Goal: Task Accomplishment & Management: Complete application form

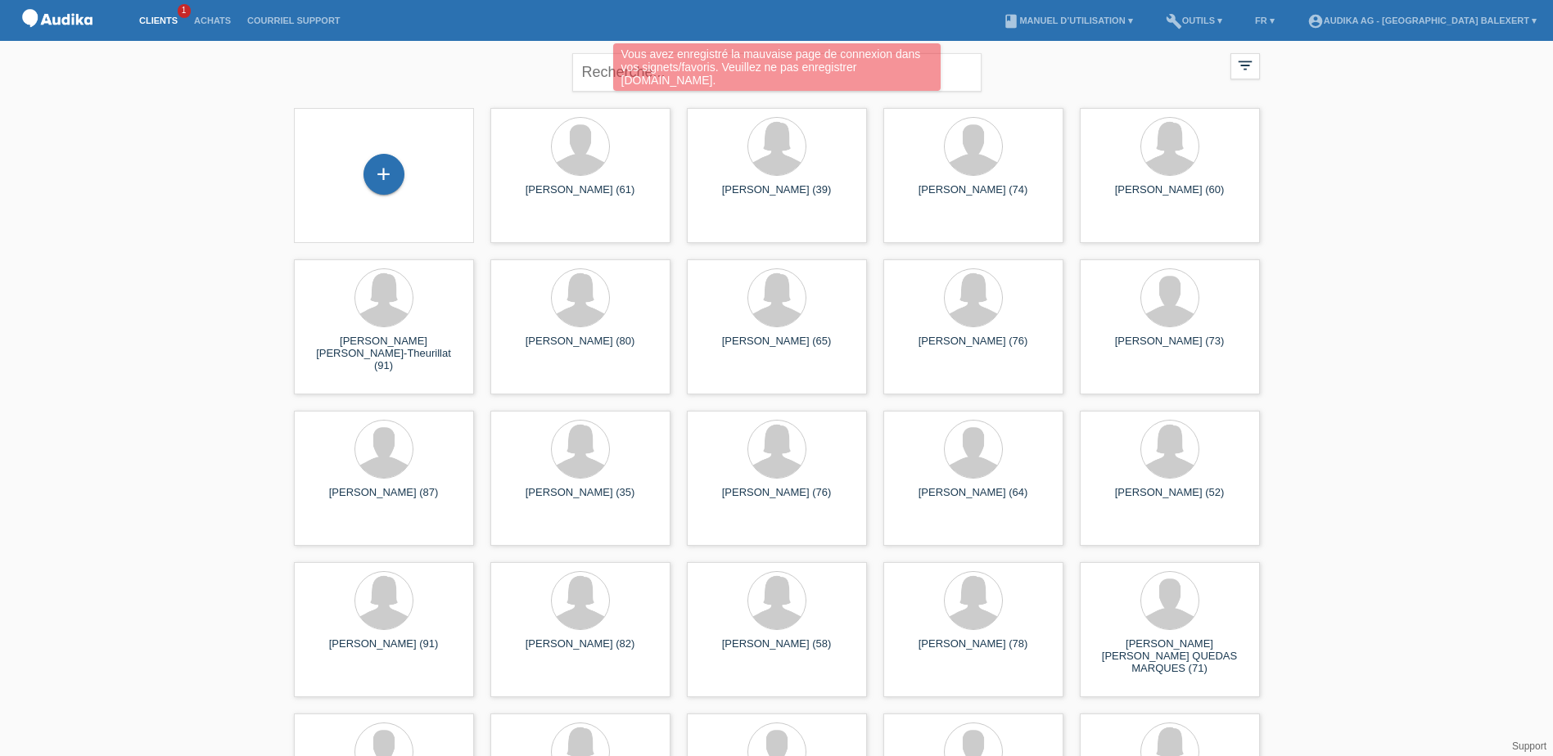
click at [656, 64] on div "Vous avez enregistré la mauvaise page de connexion dans vos signets/favoris. Ve…" at bounding box center [776, 66] width 327 height 47
click at [956, 74] on div "Vous avez enregistré la mauvaise page de connexion dans vos signets/favoris. Ve…" at bounding box center [775, 69] width 931 height 52
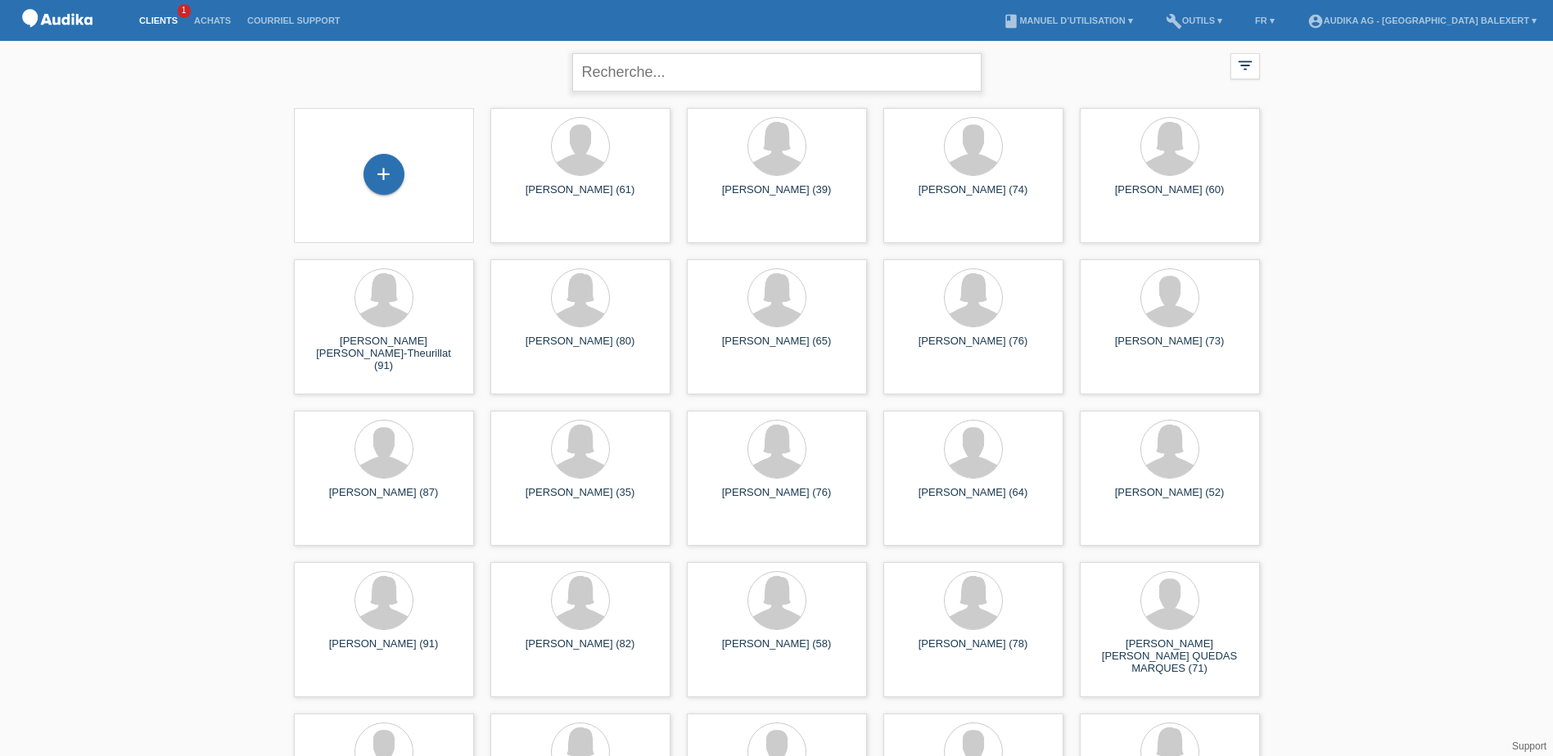
click at [688, 78] on input "text" at bounding box center [776, 72] width 409 height 38
type input "schneeberger"
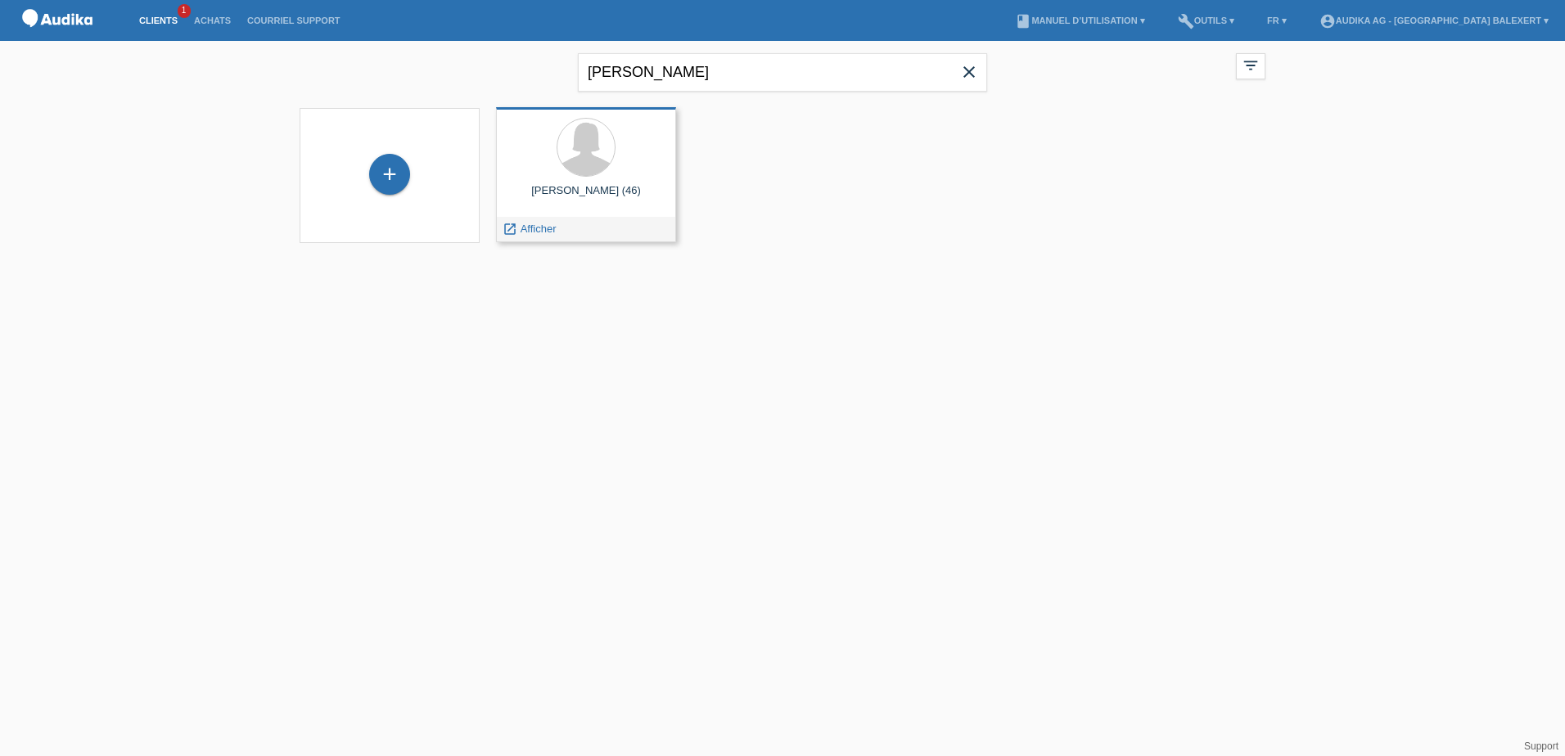
click at [554, 164] on div at bounding box center [586, 148] width 154 height 61
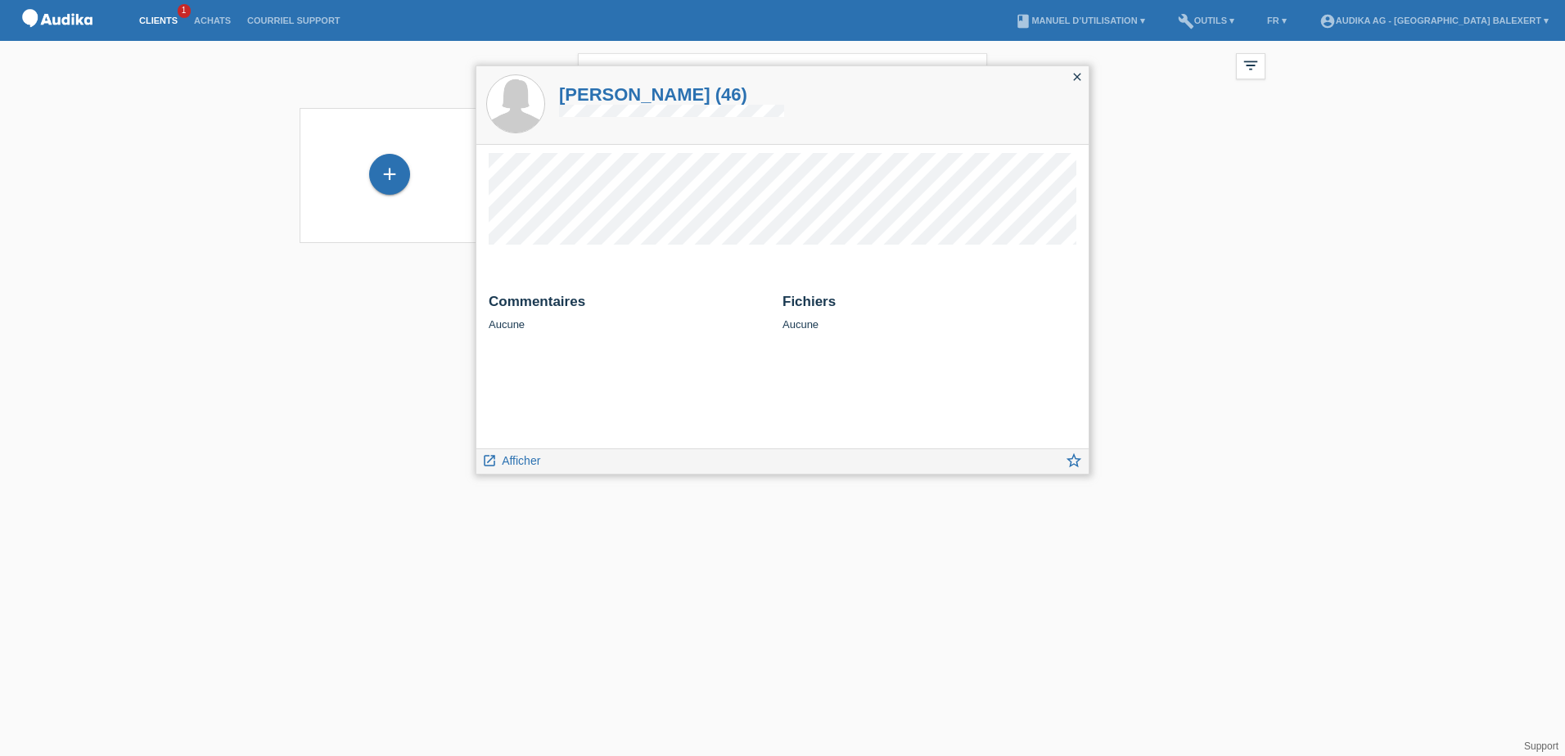
click at [1078, 74] on icon "close" at bounding box center [1076, 76] width 13 height 13
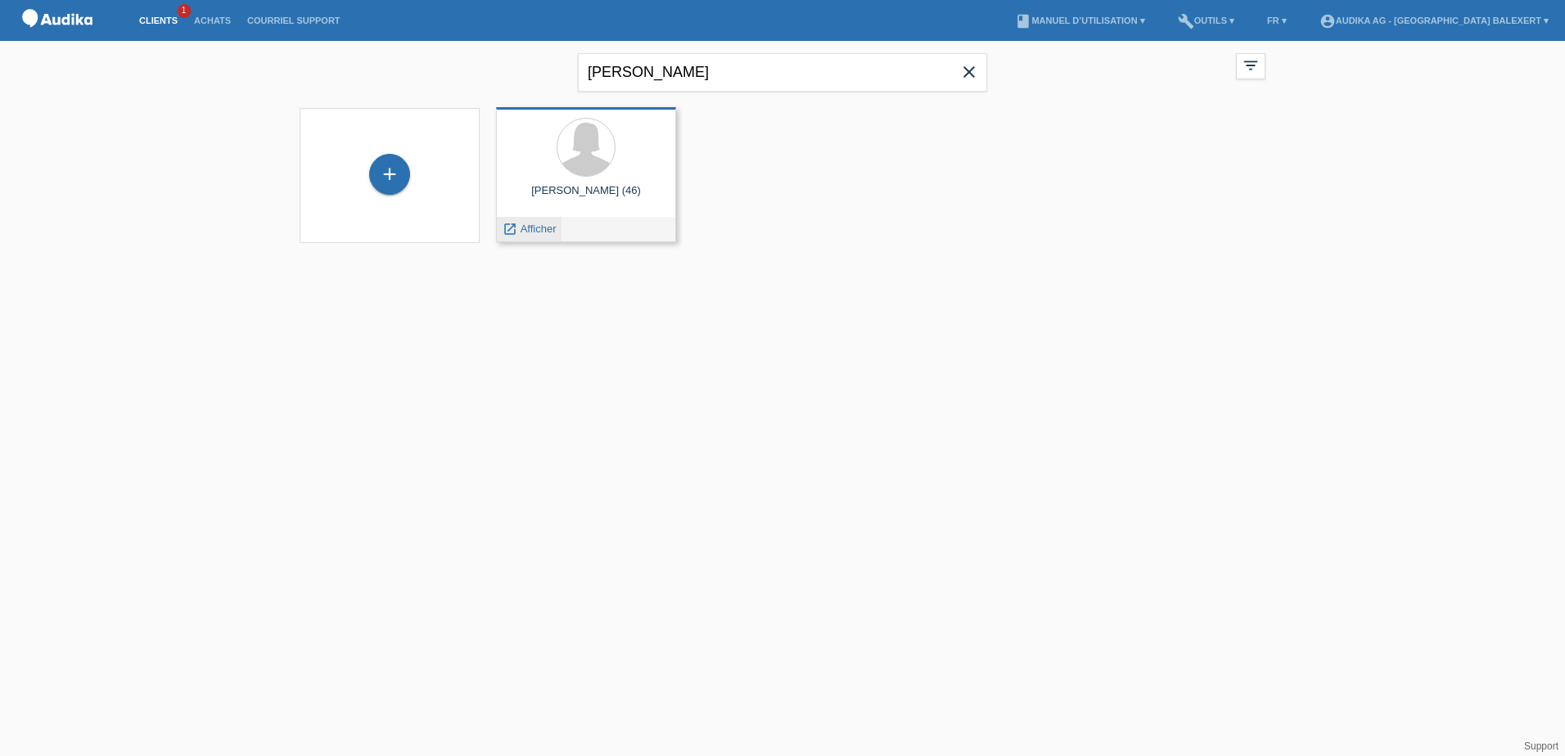
click at [529, 230] on span "Afficher" at bounding box center [539, 229] width 36 height 12
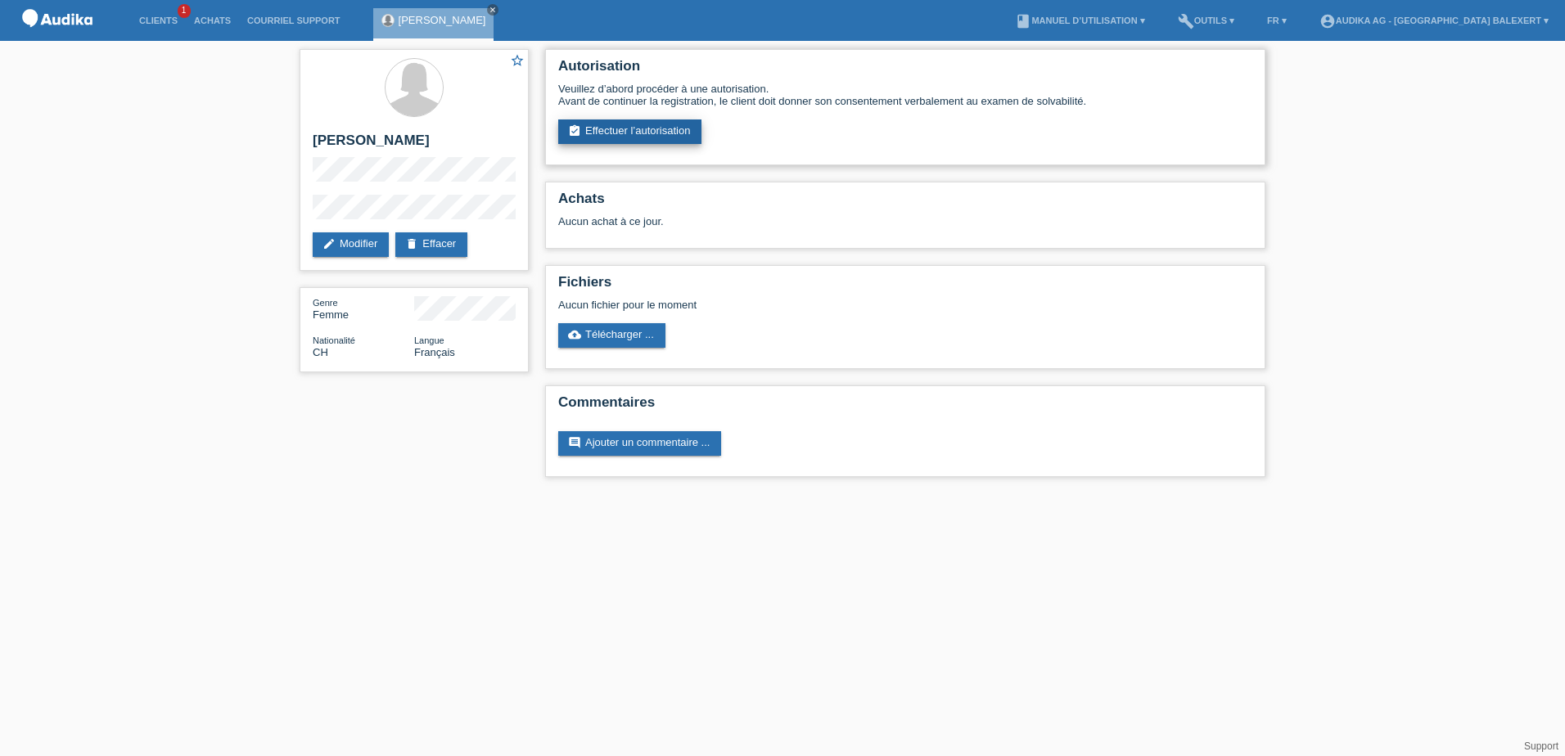
click at [647, 132] on link "assignment_turned_in Effectuer l’autorisation" at bounding box center [629, 131] width 143 height 25
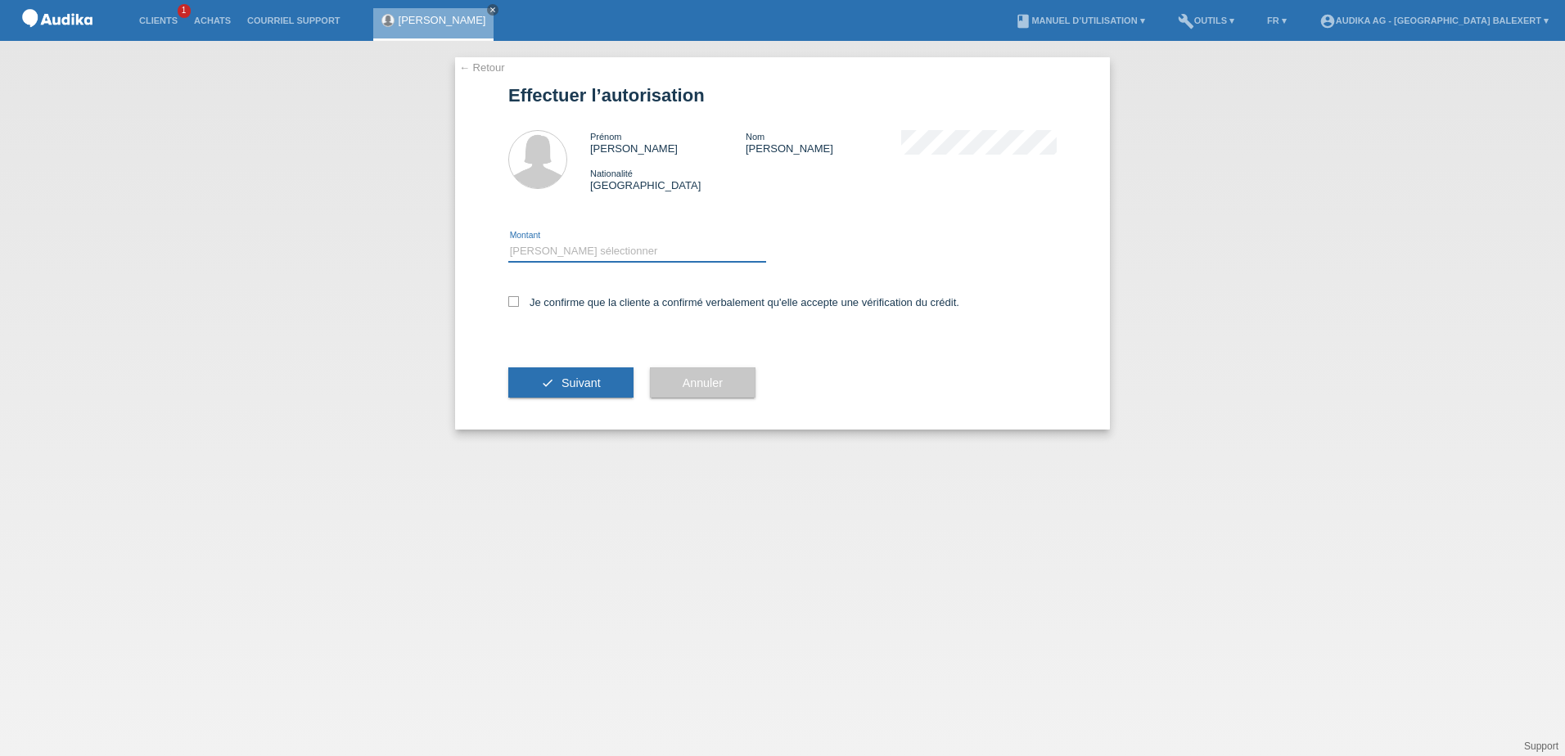
click at [513, 250] on select "Veuillez sélectionner CHF 1.00 - CHF 499.00 CHF 500.00 - CHF 1'999.00 CHF 2'000…" at bounding box center [637, 251] width 258 height 20
select select "3"
click at [508, 241] on select "Veuillez sélectionner CHF 1.00 - CHF 499.00 CHF 500.00 - CHF 1'999.00 CHF 2'000…" at bounding box center [637, 251] width 258 height 20
click at [509, 303] on icon at bounding box center [513, 301] width 11 height 11
click at [509, 303] on input "Je confirme que la cliente a confirmé verbalement qu'elle accepte une vérificat…" at bounding box center [513, 301] width 11 height 11
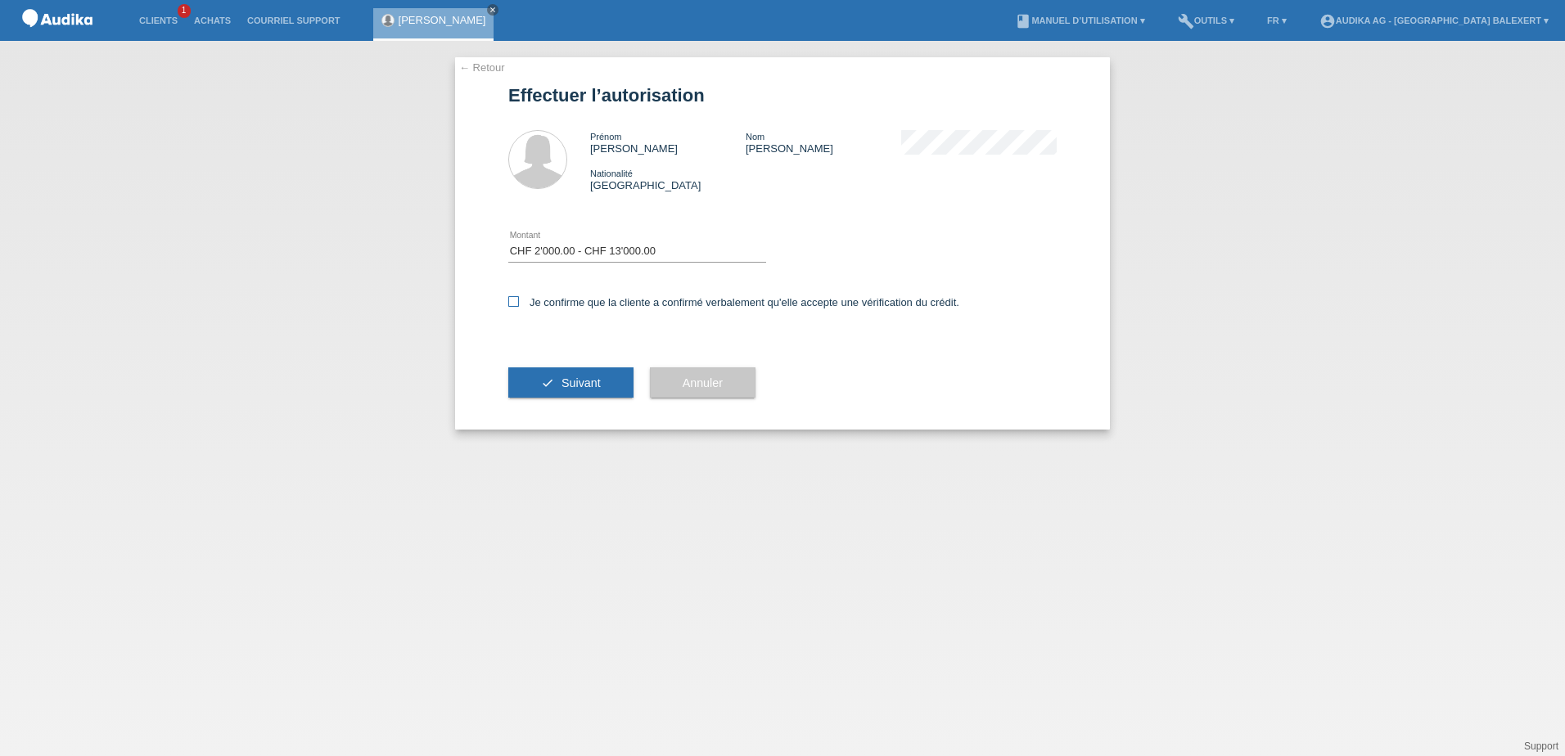
checkbox input "true"
click at [560, 380] on button "check Suivant" at bounding box center [570, 382] width 125 height 31
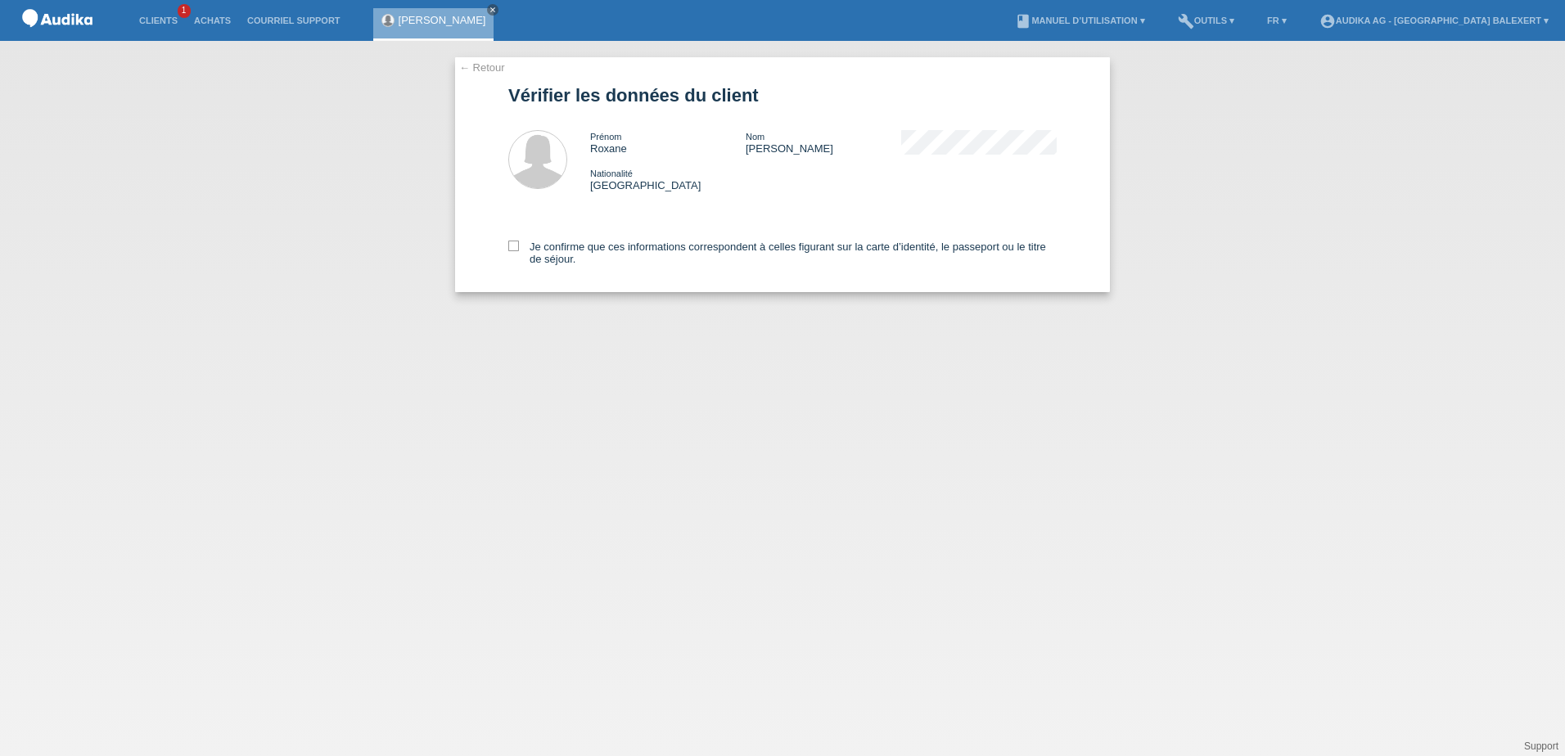
click at [507, 246] on div "← Retour Vérifier les données du client Prénom Roxane Nom [PERSON_NAME] Nationa…" at bounding box center [782, 174] width 655 height 235
click at [516, 249] on icon at bounding box center [513, 246] width 11 height 11
click at [516, 249] on input "Je confirme que ces informations correspondent à celles figurant sur la carte d…" at bounding box center [513, 246] width 11 height 11
checkbox input "true"
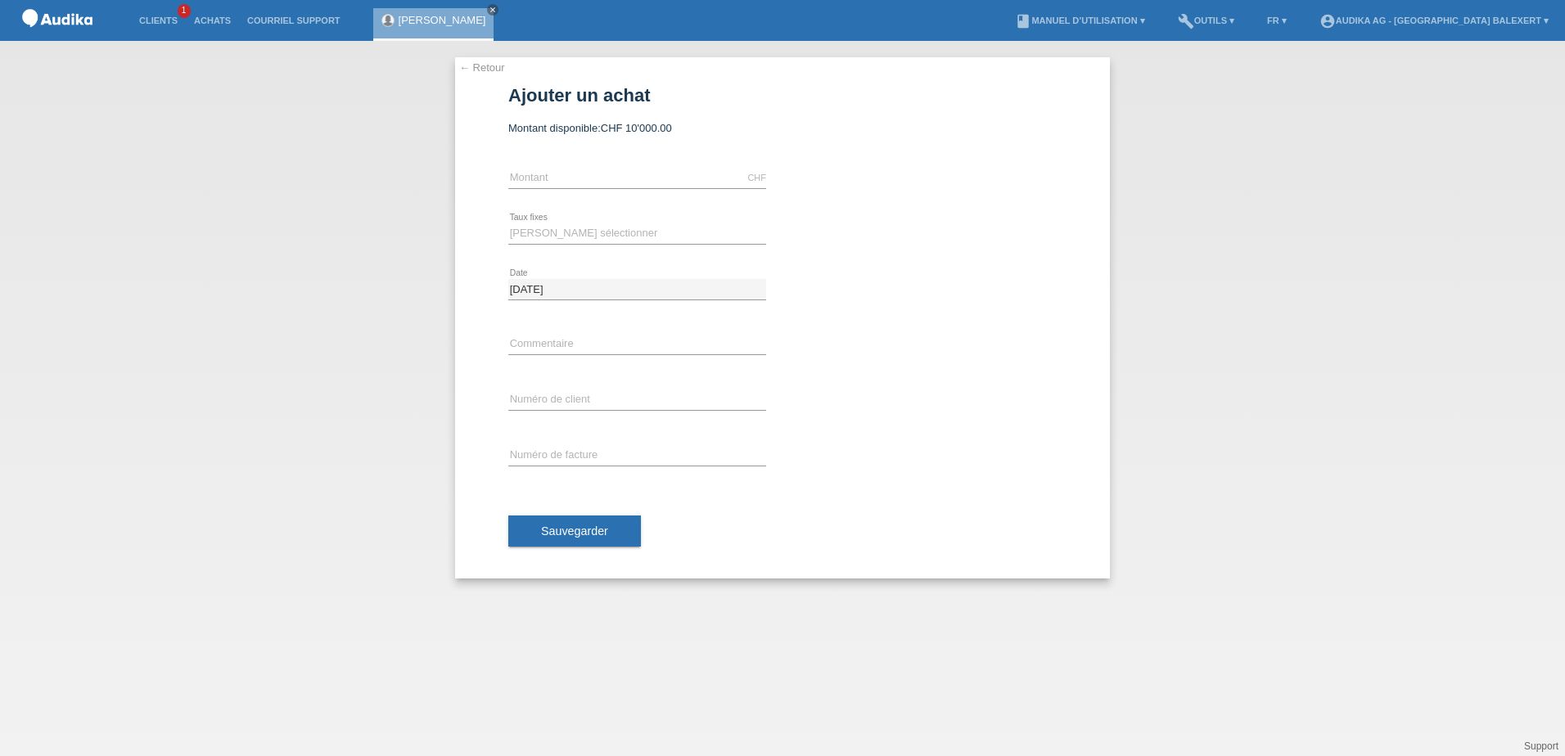
click at [527, 188] on icon at bounding box center [637, 188] width 258 height 1
click at [515, 172] on input "text" at bounding box center [637, 178] width 258 height 20
type input "5639.00"
click at [576, 232] on select "Veuillez sélectionner 12 versements 24 versements" at bounding box center [637, 233] width 258 height 20
select select "178"
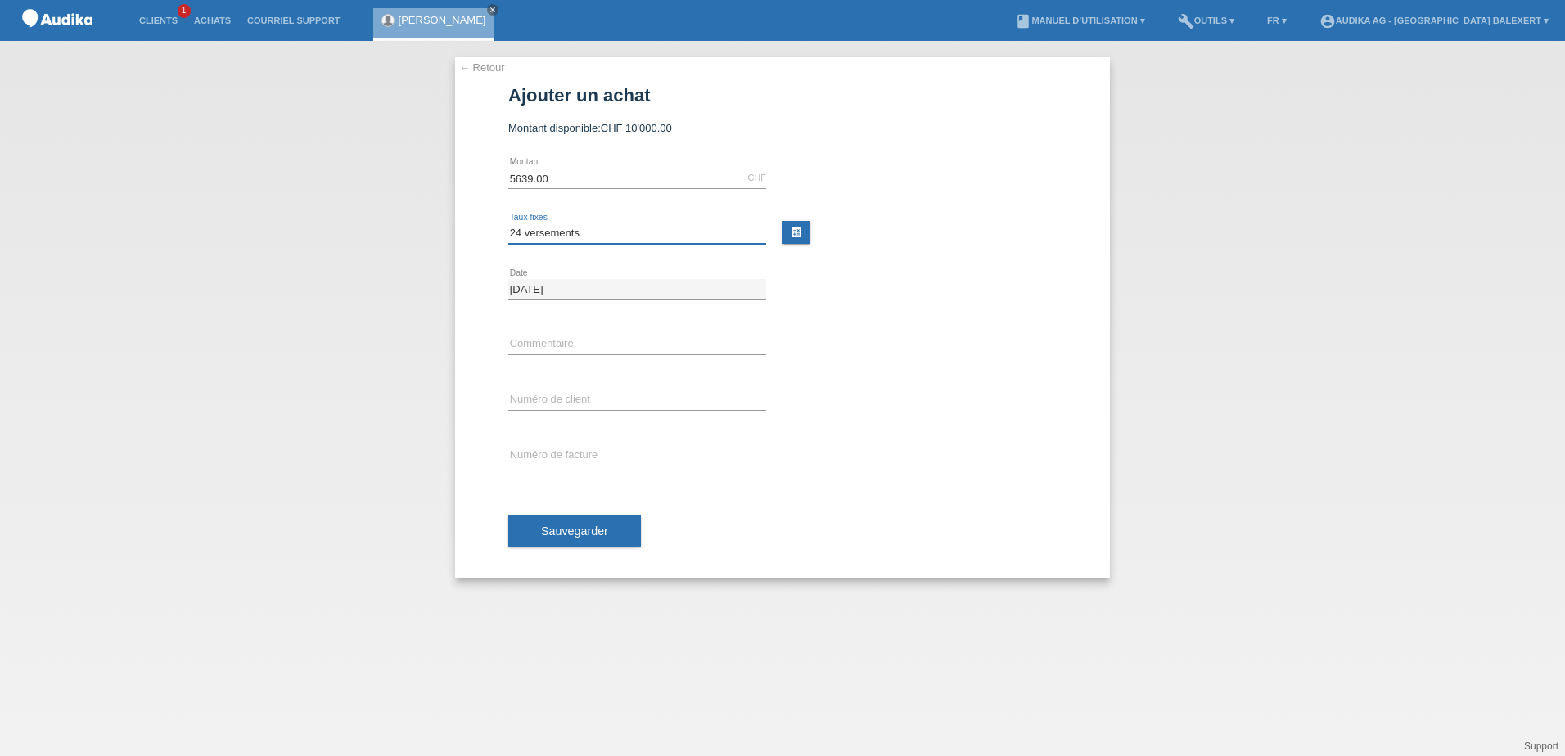
click at [508, 223] on select "Veuillez sélectionner 12 versements 24 versements" at bounding box center [637, 233] width 258 height 20
click at [575, 538] on button "Sauvegarder" at bounding box center [574, 531] width 133 height 31
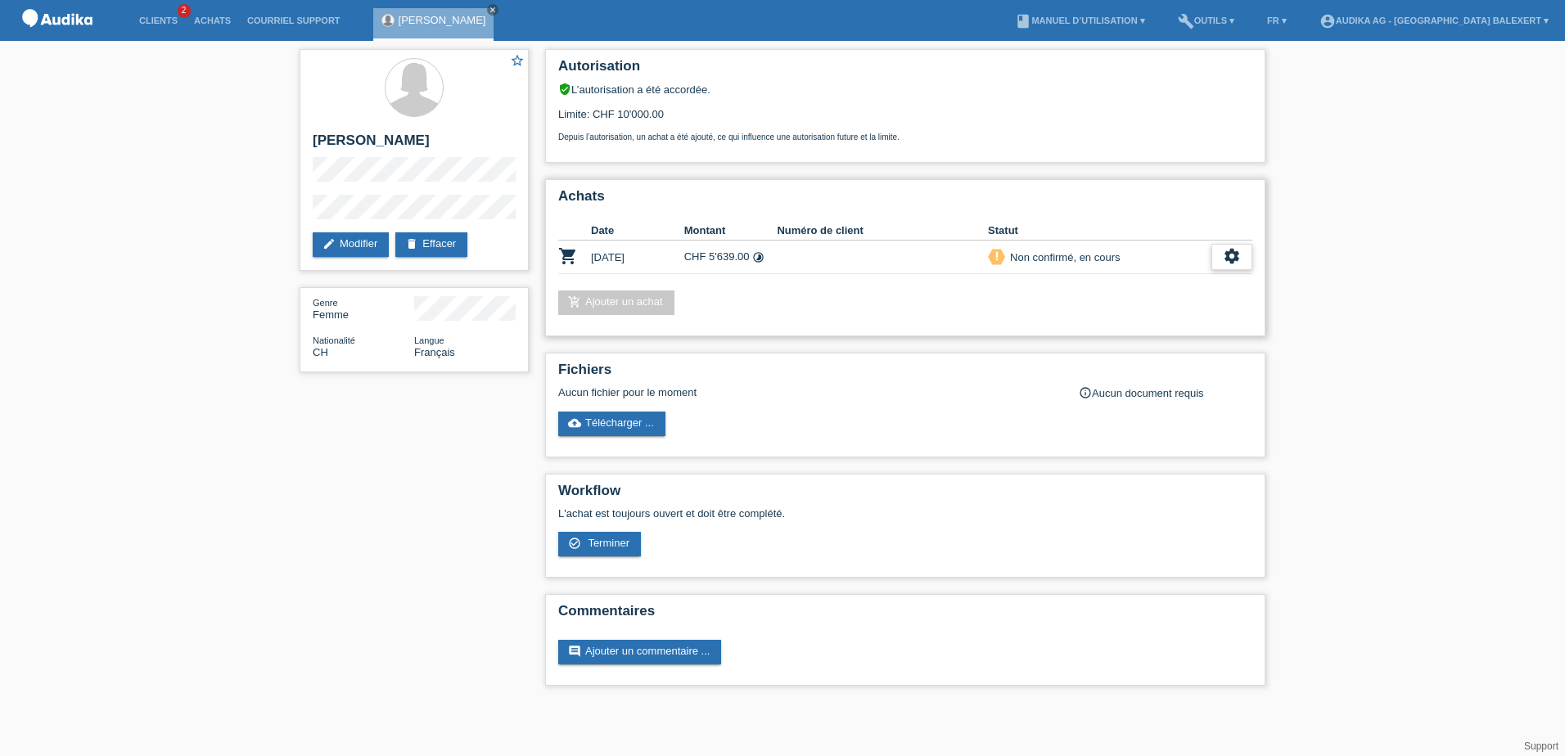
click at [1236, 257] on icon "settings" at bounding box center [1232, 256] width 18 height 18
click at [1109, 334] on span "Terminer" at bounding box center [1117, 332] width 47 height 20
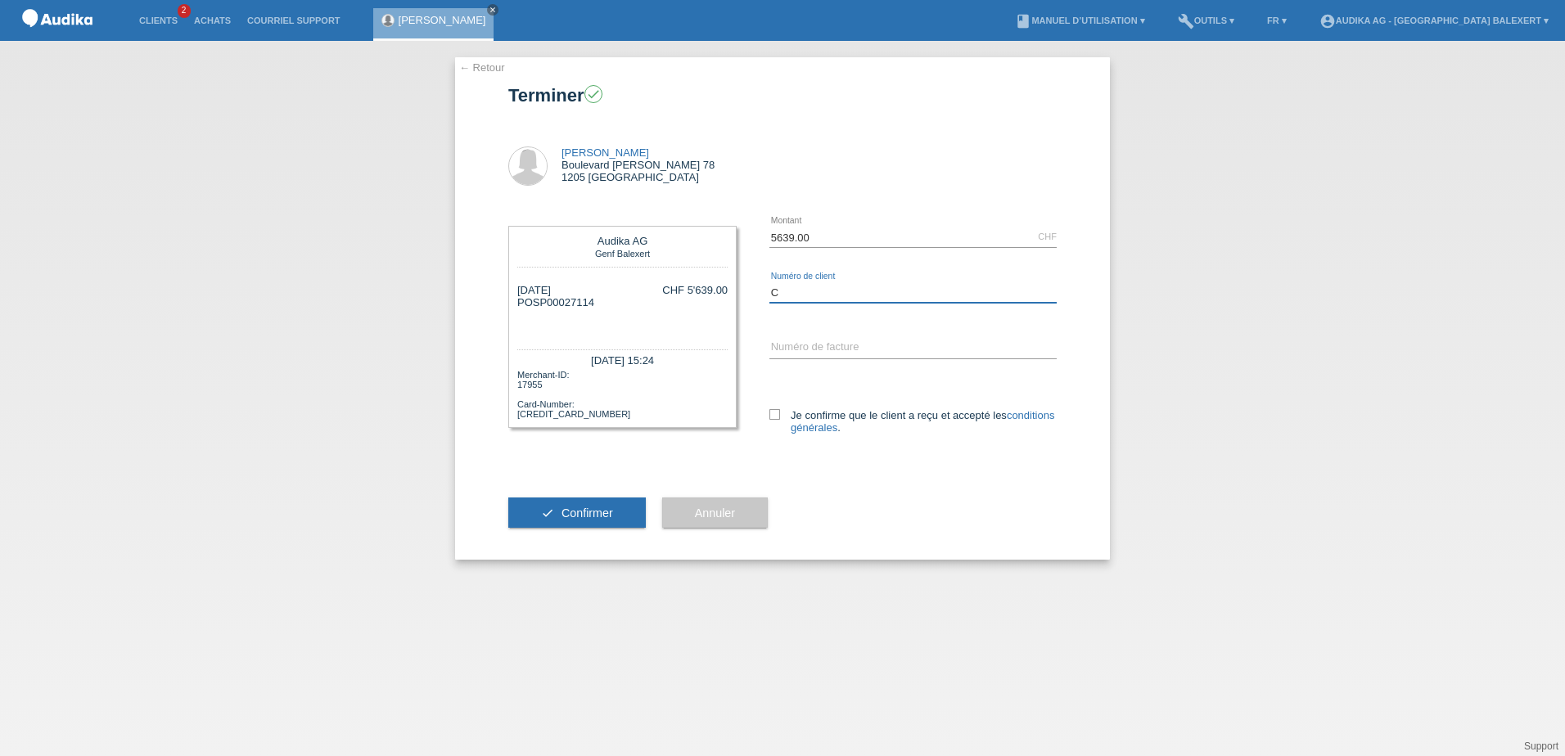
click at [789, 289] on input "C" at bounding box center [912, 292] width 287 height 20
type input "C11791361"
click at [787, 345] on input "SOI" at bounding box center [912, 348] width 287 height 20
drag, startPoint x: 534, startPoint y: 300, endPoint x: 603, endPoint y: 304, distance: 68.9
click at [603, 304] on div "05.09.2025 POSP00027114 C11791361 SOI CHF 5'639.00" at bounding box center [622, 308] width 210 height 49
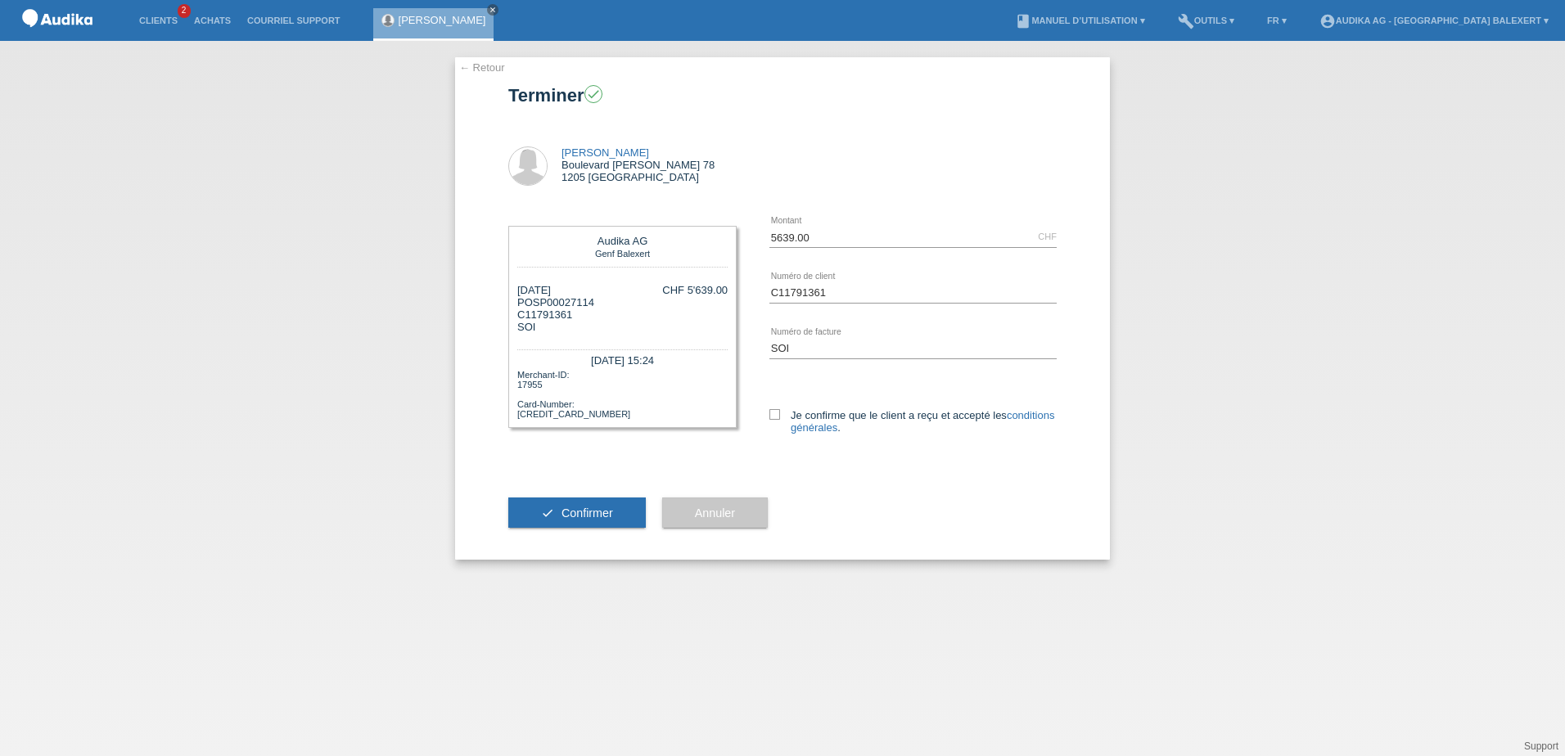
drag, startPoint x: 603, startPoint y: 304, endPoint x: 570, endPoint y: 300, distance: 33.0
copy div "SP00027114"
paste input "000351080"
type input "SOI000351080"
click at [778, 419] on icon at bounding box center [774, 414] width 11 height 11
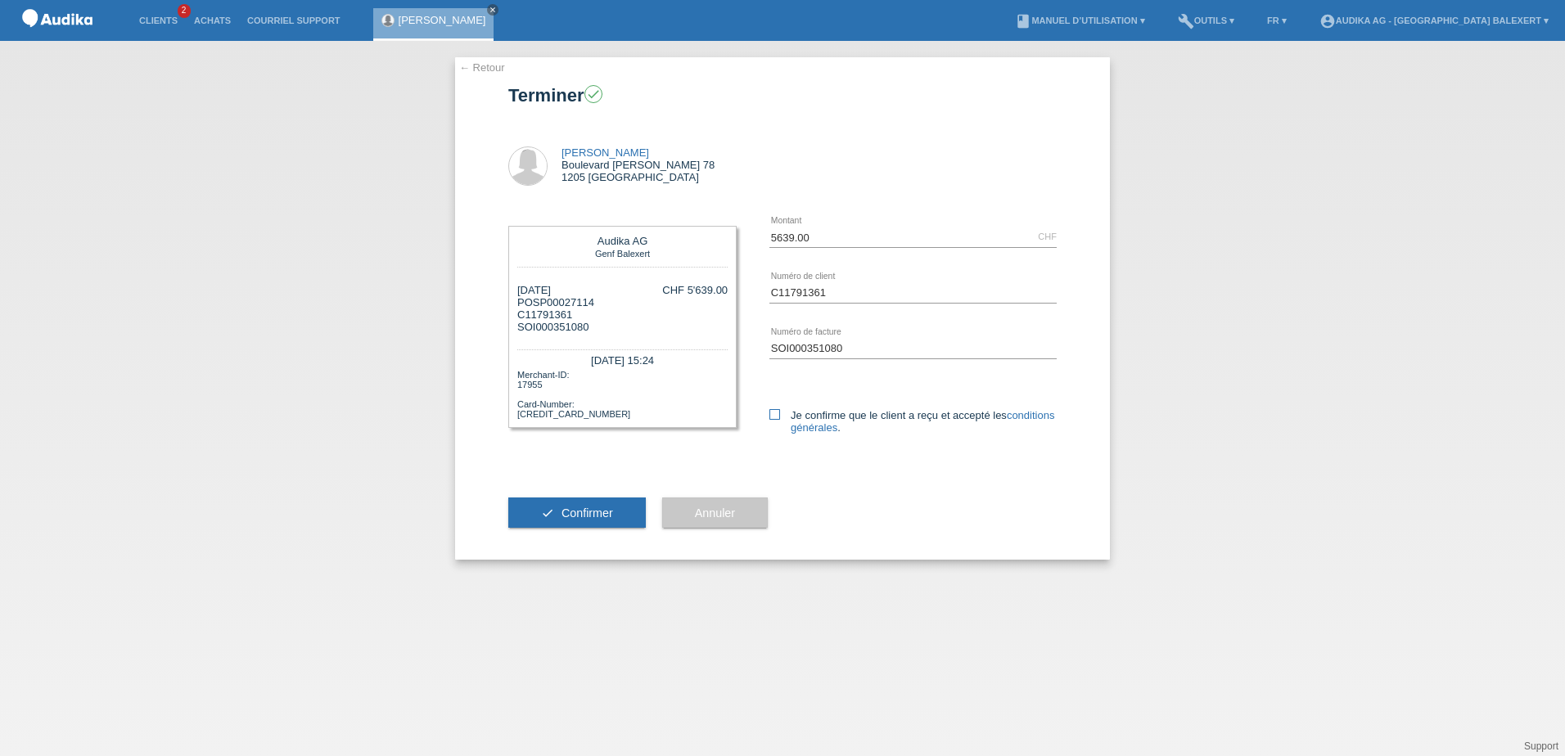
click at [778, 419] on input "Je confirme que le client a reçu et accepté les conditions générales ." at bounding box center [774, 414] width 11 height 11
checkbox input "true"
click at [591, 507] on span "Confirmer" at bounding box center [587, 513] width 52 height 13
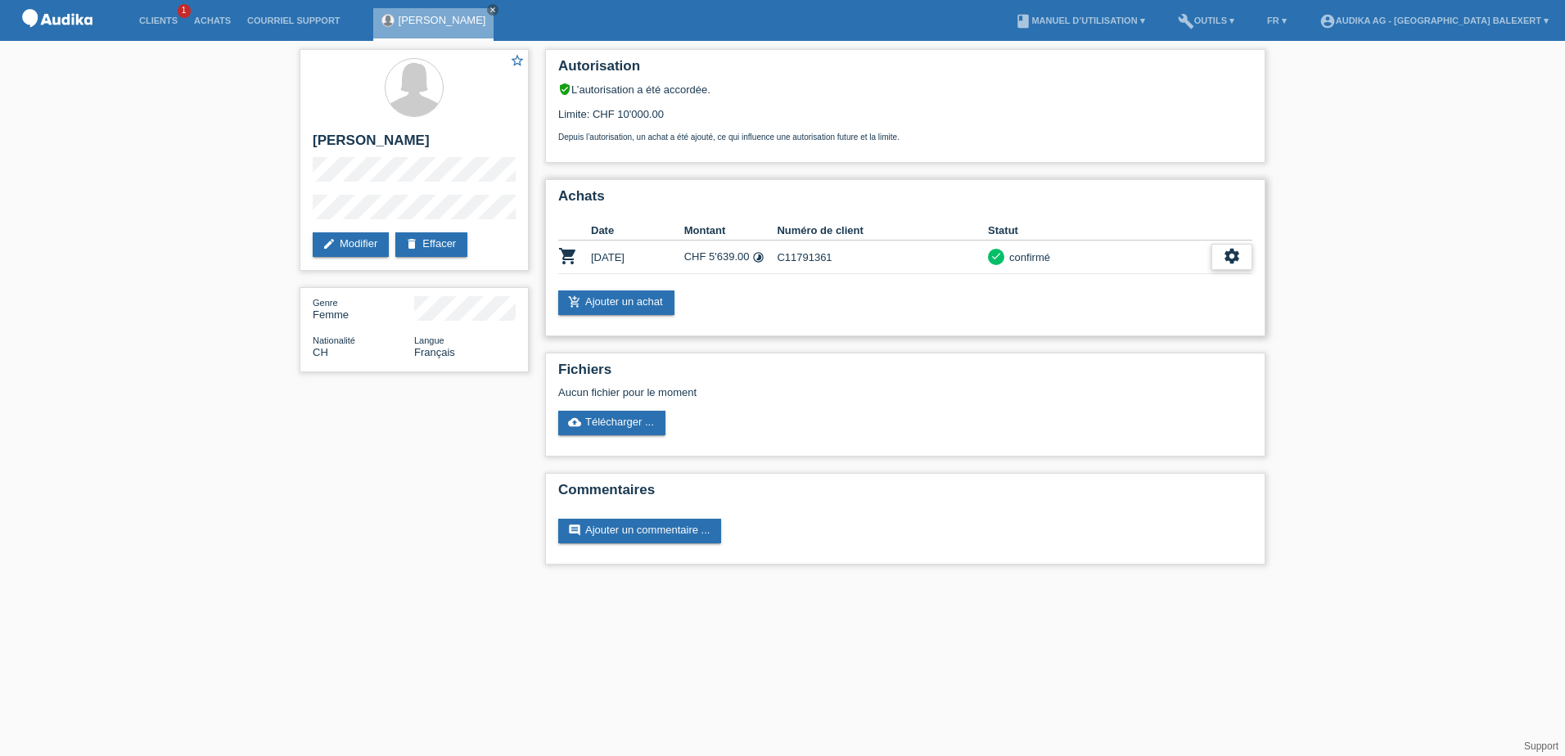
click at [1230, 250] on icon "settings" at bounding box center [1232, 256] width 18 height 18
click at [1231, 253] on icon "settings" at bounding box center [1232, 256] width 18 height 18
click at [1087, 301] on span "Télécharger CGV" at bounding box center [1084, 307] width 88 height 20
click at [1224, 255] on icon "settings" at bounding box center [1232, 256] width 18 height 18
click at [1093, 336] on span "Télécharger les détails du financement" at bounding box center [1133, 332] width 187 height 20
